Goal: Task Accomplishment & Management: Manage account settings

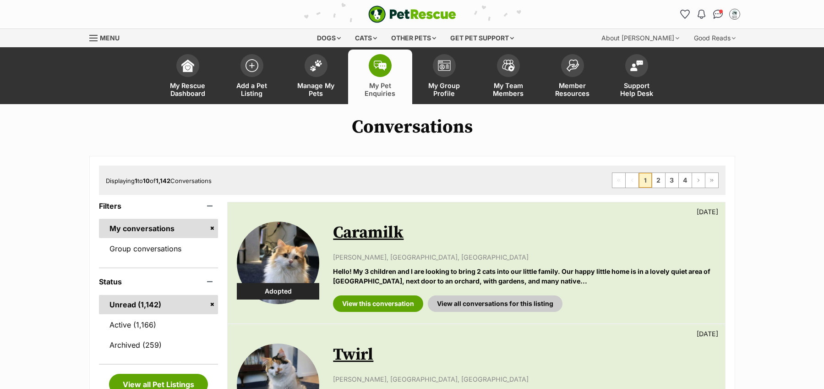
click at [128, 329] on link "Active (1,166)" at bounding box center [159, 324] width 120 height 19
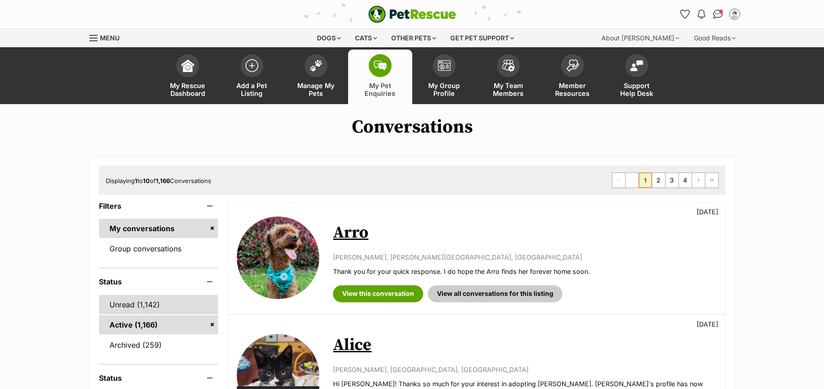
click at [121, 307] on link "Unread (1,142)" at bounding box center [159, 304] width 120 height 19
